Goal: Communication & Community: Connect with others

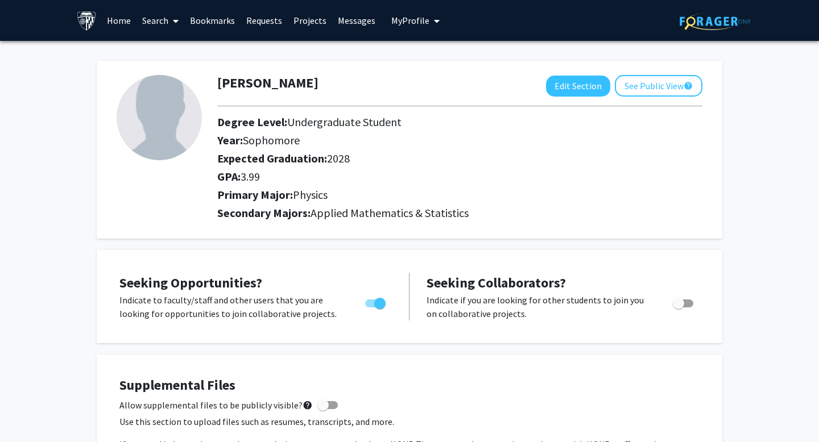
click at [358, 24] on link "Messages" at bounding box center [356, 21] width 49 height 40
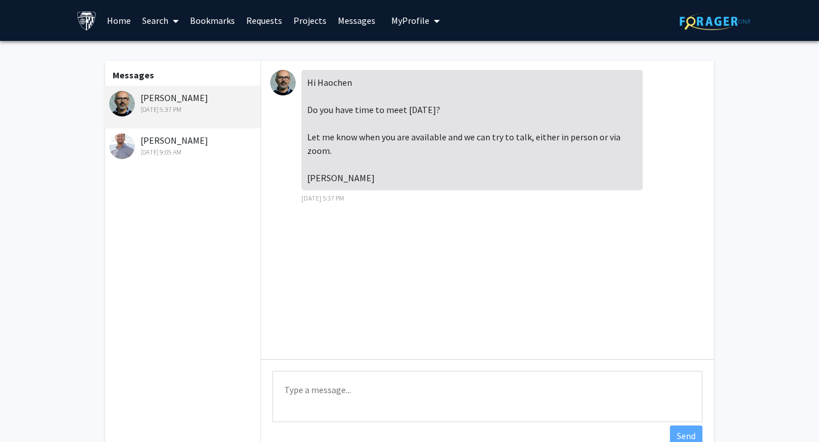
click at [359, 393] on textarea "Type a message" at bounding box center [487, 396] width 430 height 51
type textarea "Y"
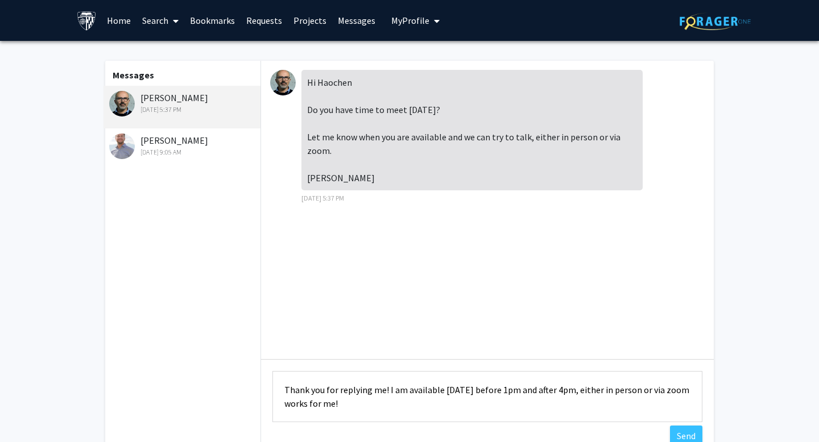
click at [330, 417] on textarea "Thank you for replying me! I am available [DATE] before 1pm and after 4pm, eith…" at bounding box center [487, 396] width 430 height 51
click at [527, 391] on textarea "Thank you for replying me! I am available [DATE] before 1pm and after 4pm, eith…" at bounding box center [487, 396] width 430 height 51
click at [542, 406] on textarea "Thank you for replying me! I am available [DATE] before 1pm or/and after 4pm, e…" at bounding box center [487, 396] width 430 height 51
type textarea "Thank you for replying me! I am available [DATE] before 1pm or/and after 4pm, e…"
click at [686, 434] on button "Send" at bounding box center [686, 436] width 32 height 20
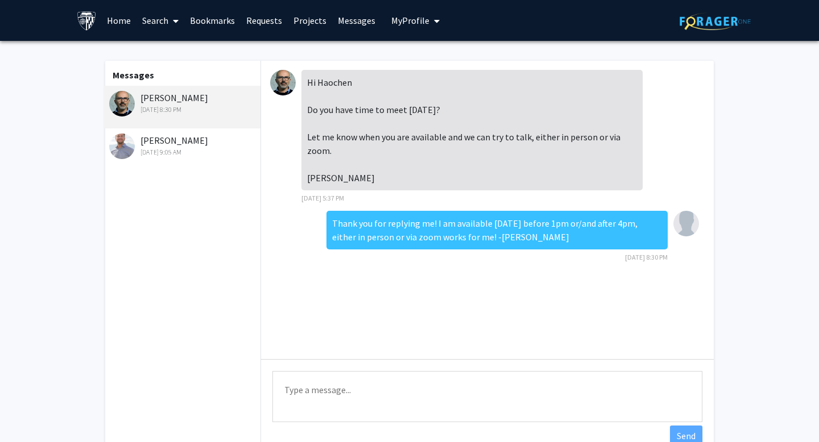
click at [282, 73] on img at bounding box center [283, 83] width 26 height 26
click at [121, 101] on img at bounding box center [122, 104] width 26 height 26
click at [175, 16] on icon at bounding box center [176, 20] width 6 height 9
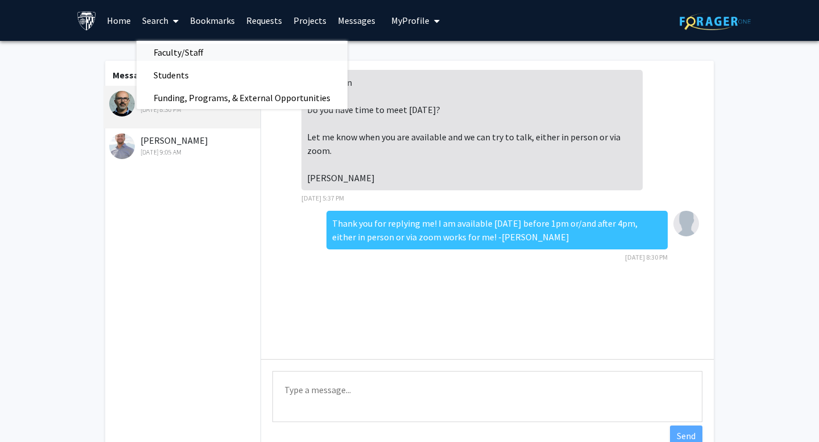
click at [185, 52] on span "Faculty/Staff" at bounding box center [178, 52] width 84 height 23
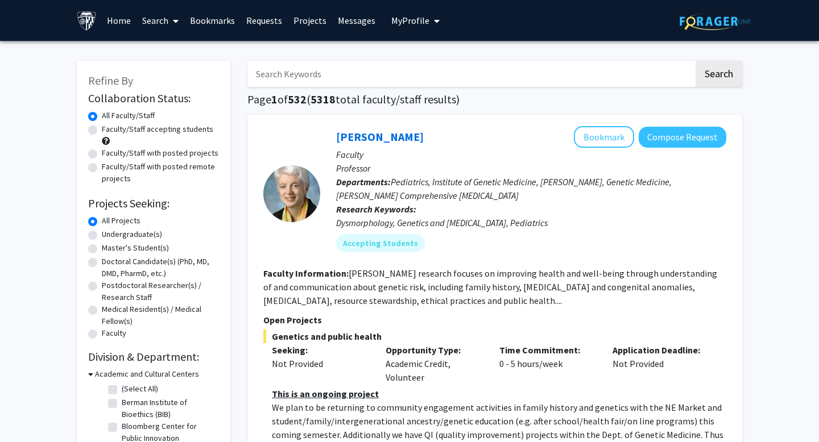
click at [356, 83] on input "Search Keywords" at bounding box center [470, 74] width 446 height 26
type input "berti"
click at [695, 61] on button "Search" at bounding box center [718, 74] width 47 height 26
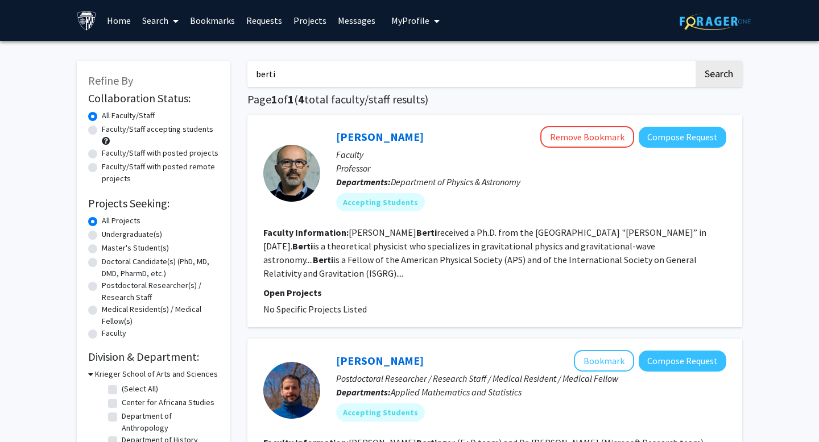
click at [289, 178] on div at bounding box center [291, 173] width 57 height 57
click at [383, 134] on link "[PERSON_NAME]" at bounding box center [380, 137] width 88 height 14
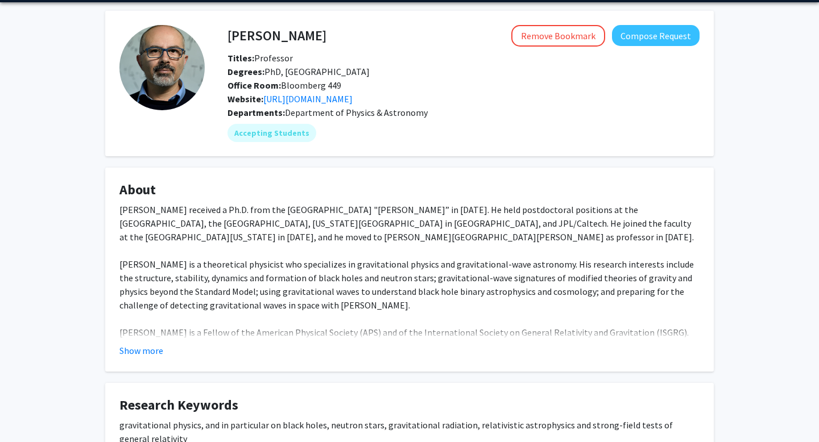
scroll to position [64, 0]
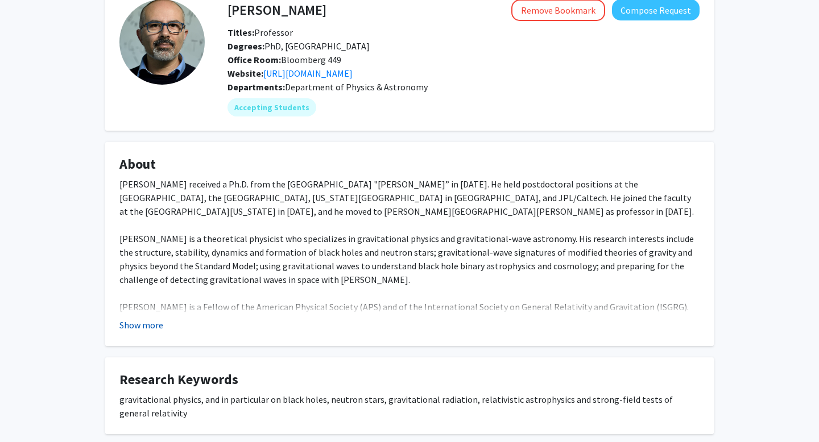
click at [150, 325] on button "Show more" at bounding box center [141, 325] width 44 height 14
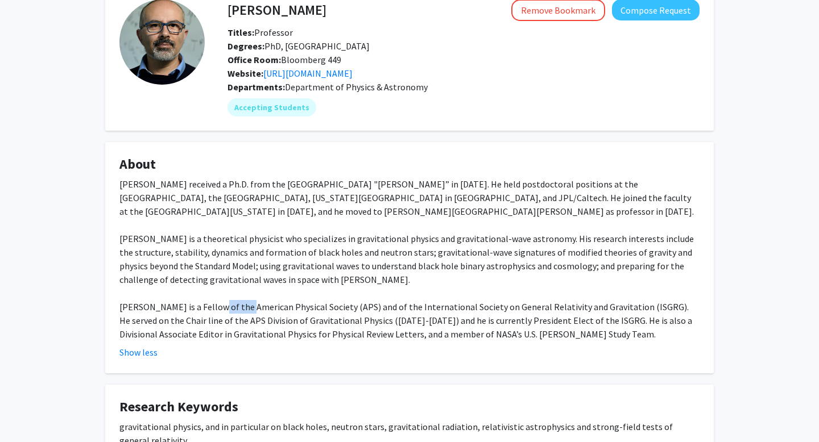
scroll to position [146, 0]
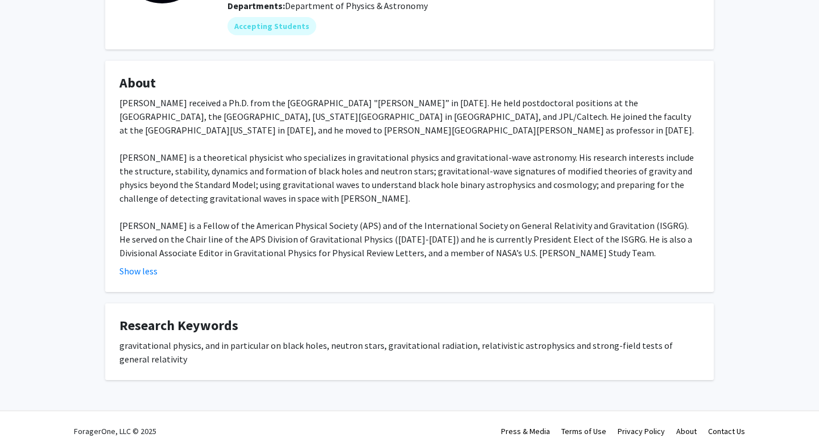
click at [59, 286] on div "[PERSON_NAME] Remove Bookmark Compose Request Titles: Professor [PERSON_NAME]: …" at bounding box center [409, 156] width 819 height 522
